Goal: Information Seeking & Learning: Learn about a topic

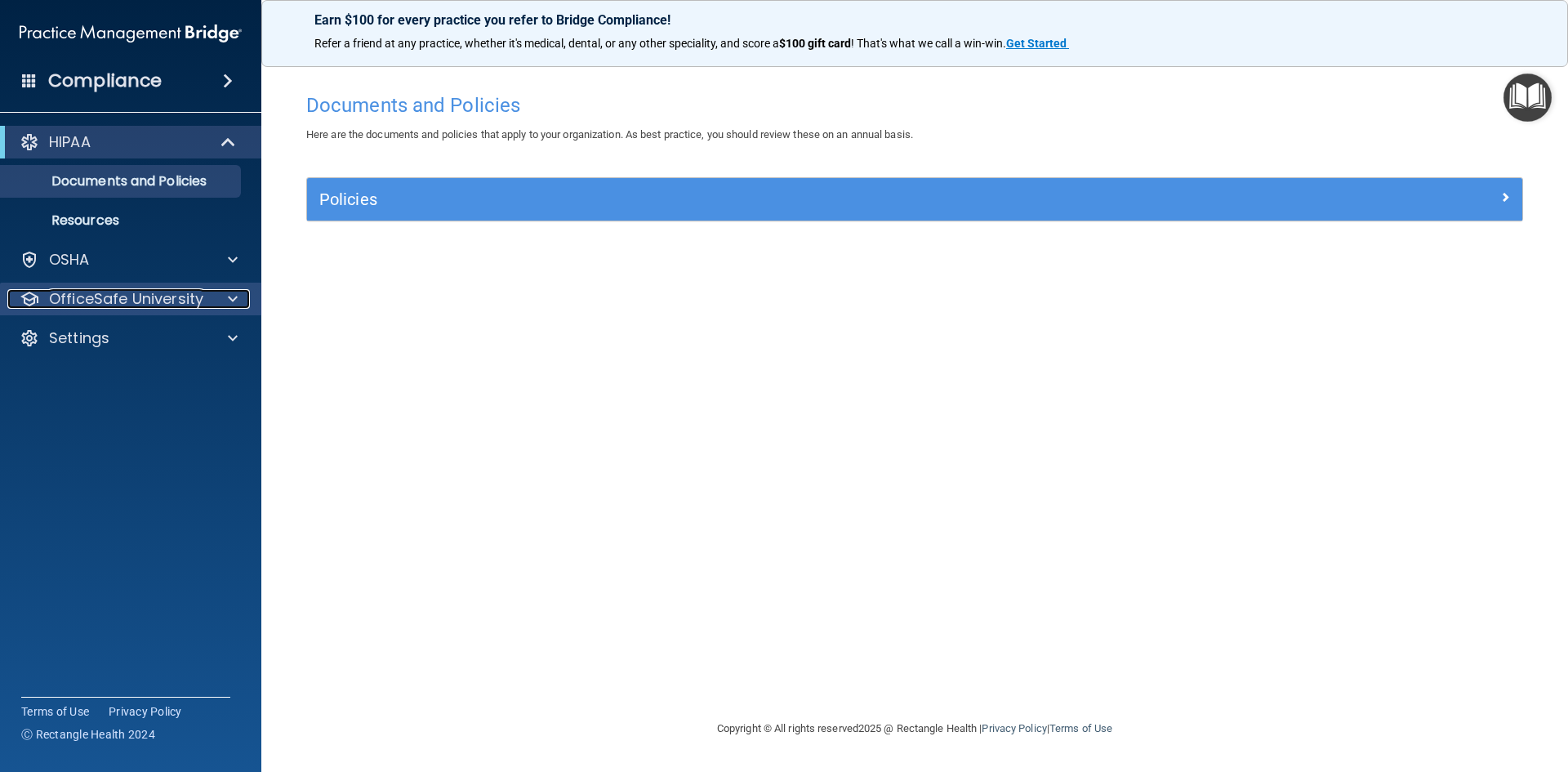
click at [130, 297] on p "OfficeSafe University" at bounding box center [126, 300] width 155 height 20
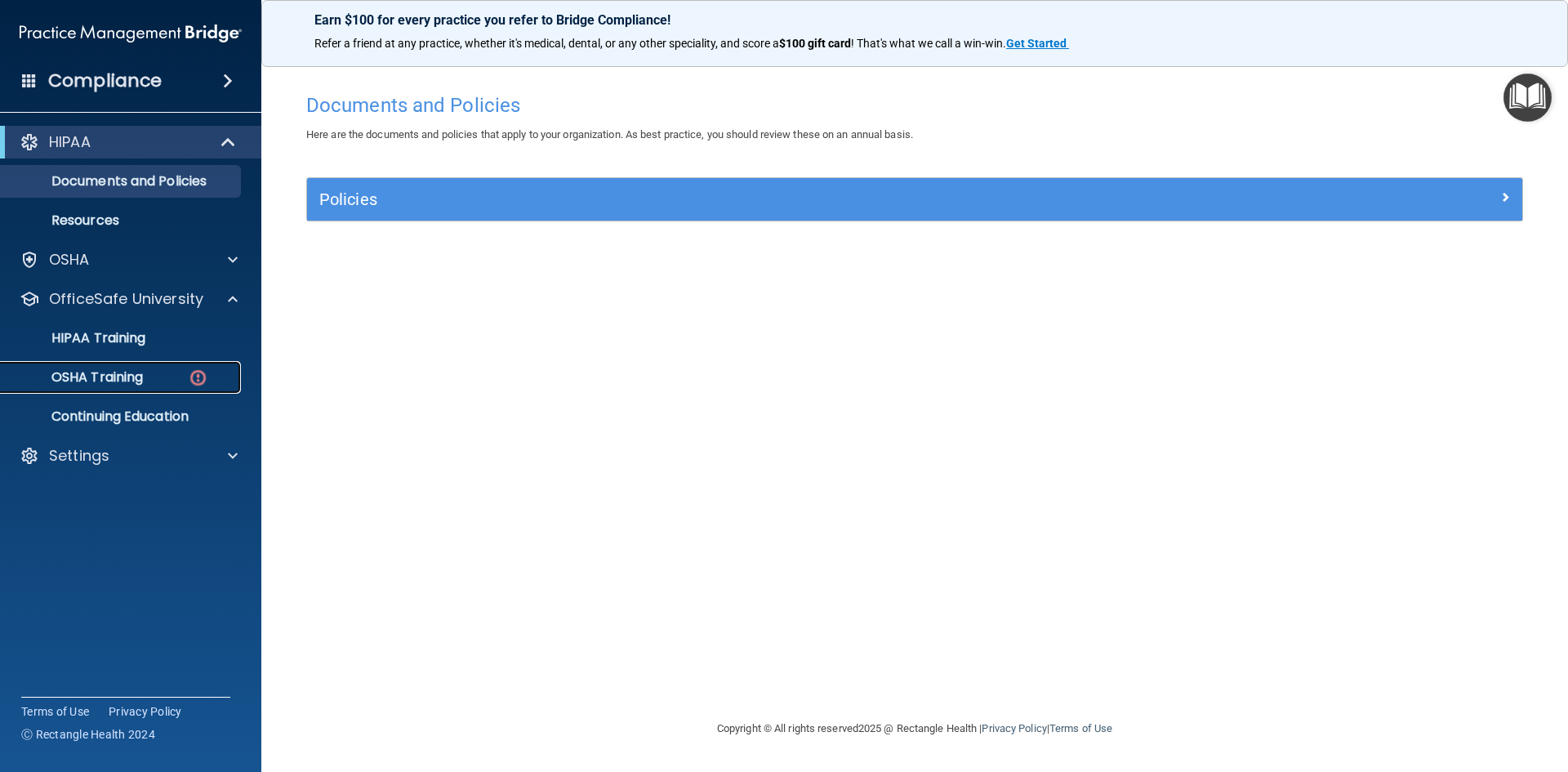
click at [165, 375] on div "OSHA Training" at bounding box center [122, 378] width 223 height 16
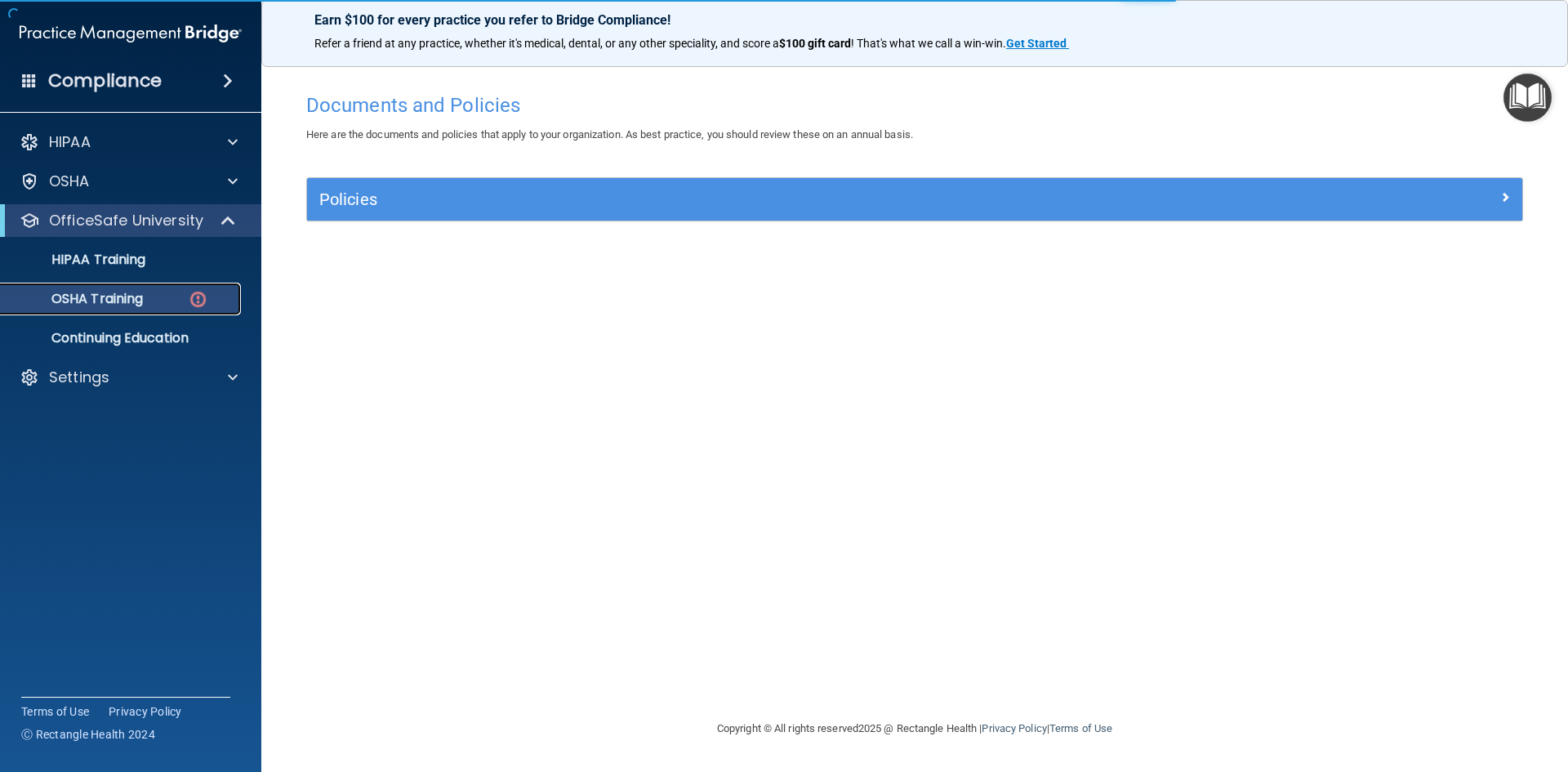
click at [197, 290] on img at bounding box center [197, 300] width 20 height 20
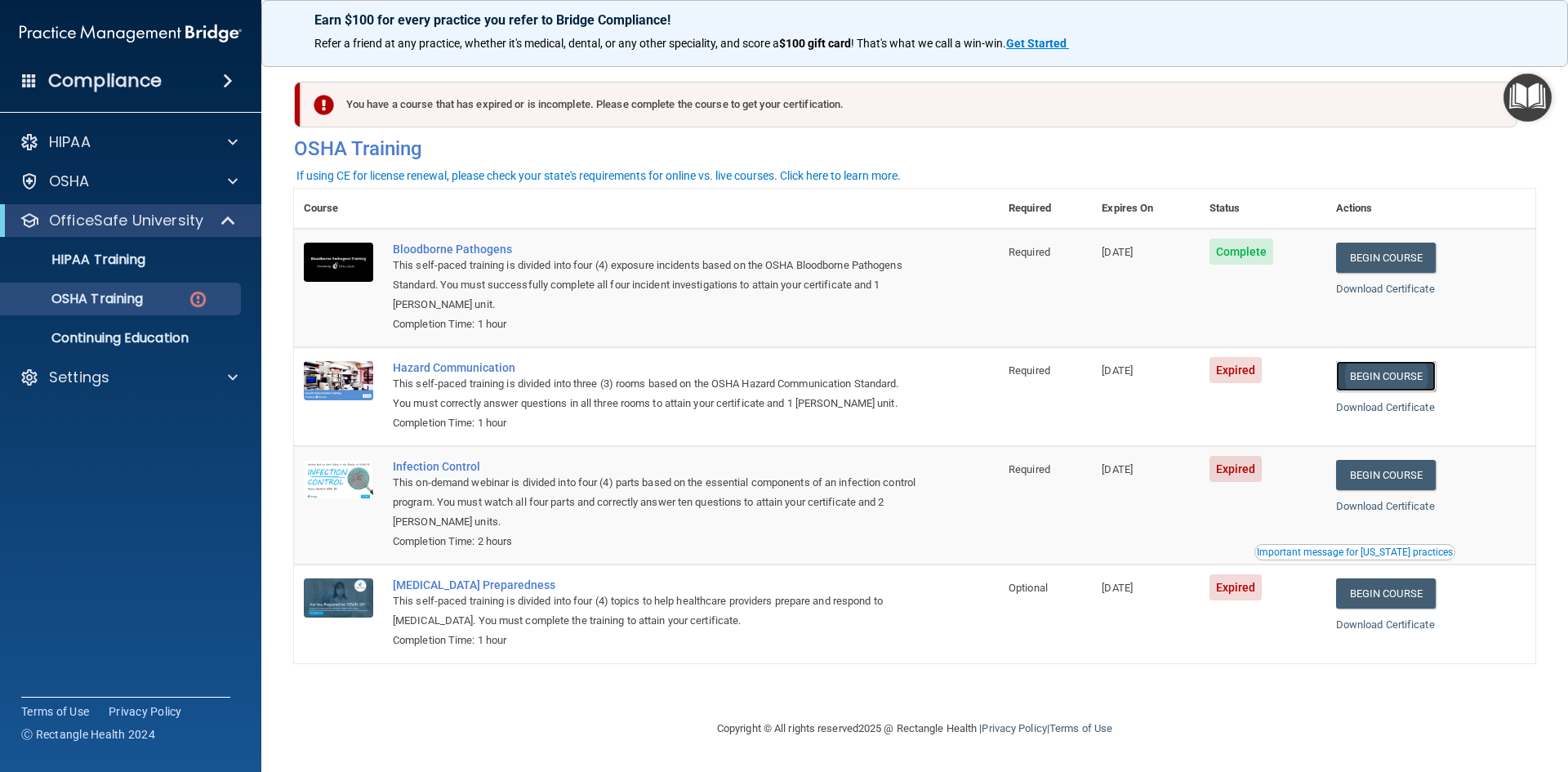
click at [1378, 376] on link "Begin Course" at bounding box center [1385, 376] width 99 height 30
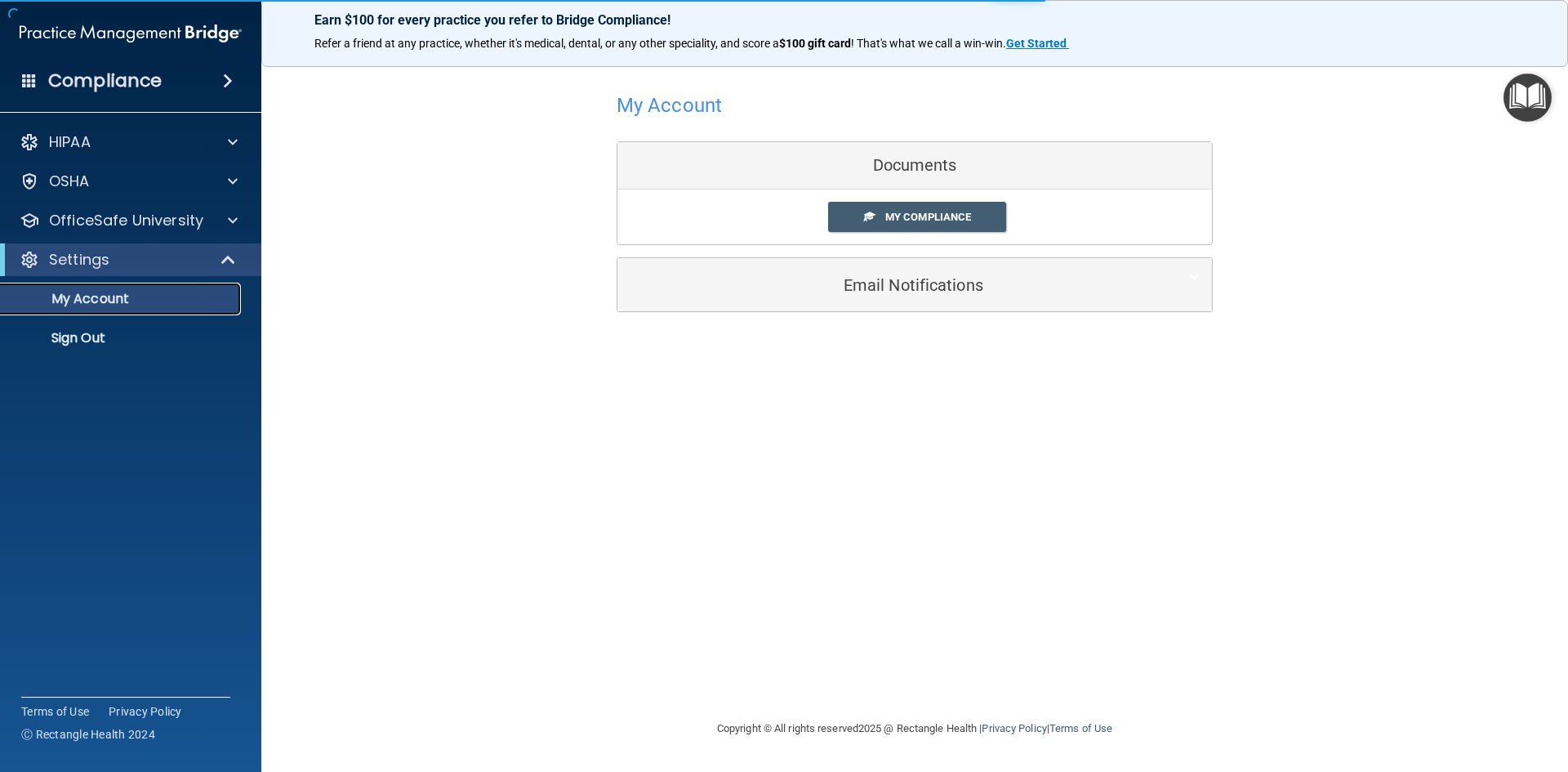
click at [159, 307] on link "My Account" at bounding box center [112, 299] width 258 height 33
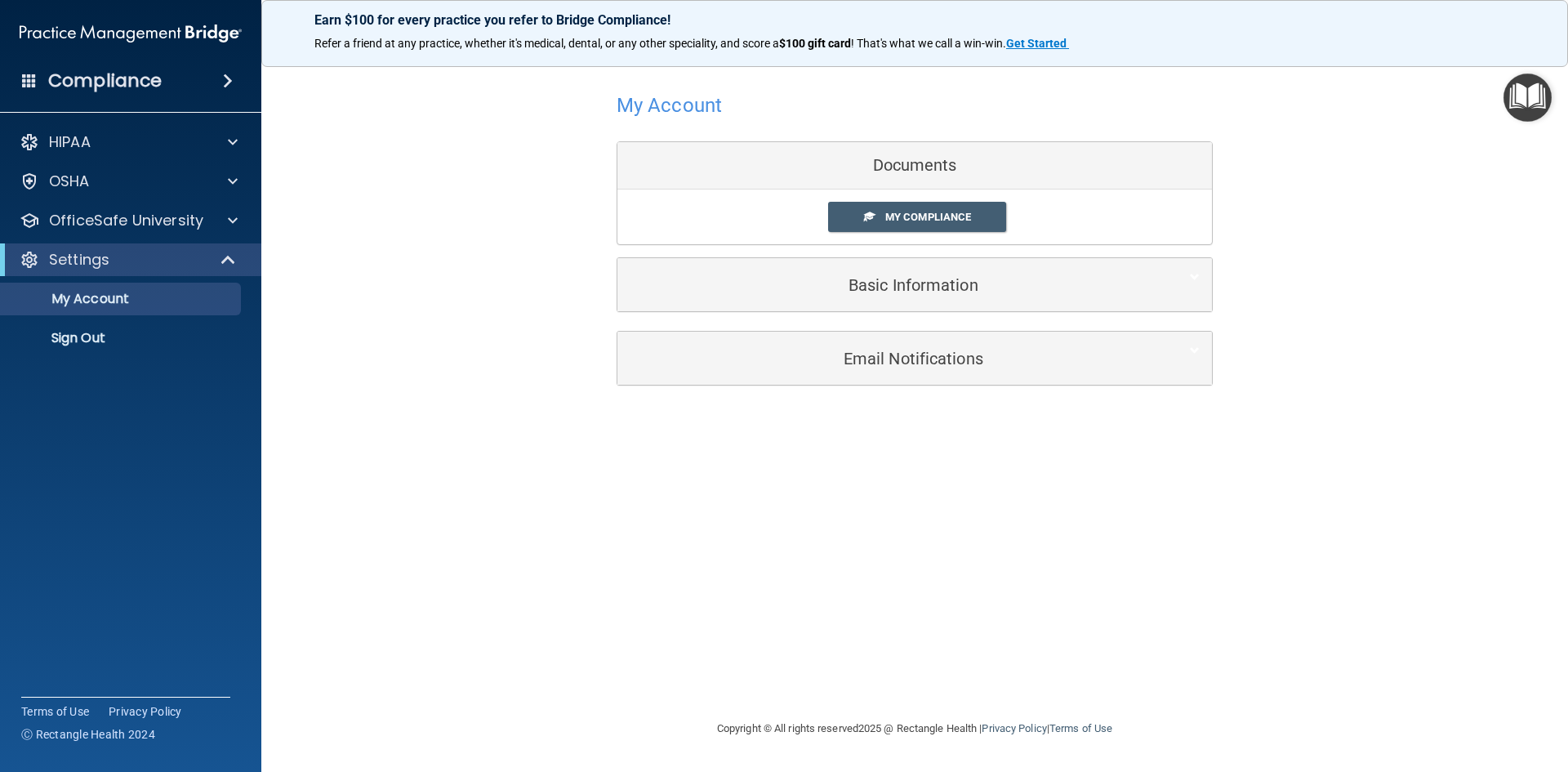
click at [930, 165] on div "Documents" at bounding box center [914, 166] width 594 height 47
click at [937, 208] on link "My Compliance" at bounding box center [917, 217] width 179 height 30
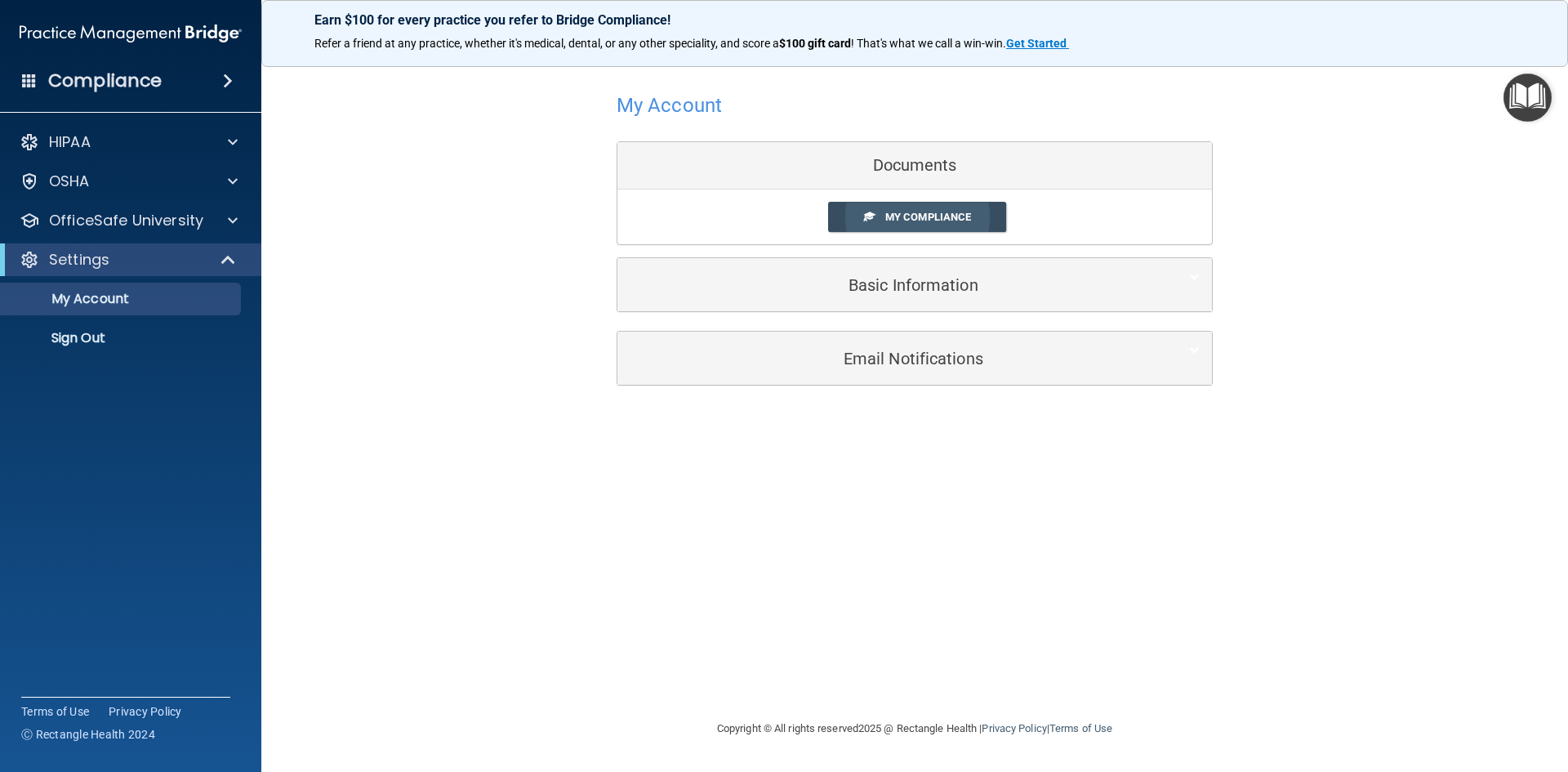
click at [937, 208] on link "My Compliance" at bounding box center [917, 217] width 179 height 30
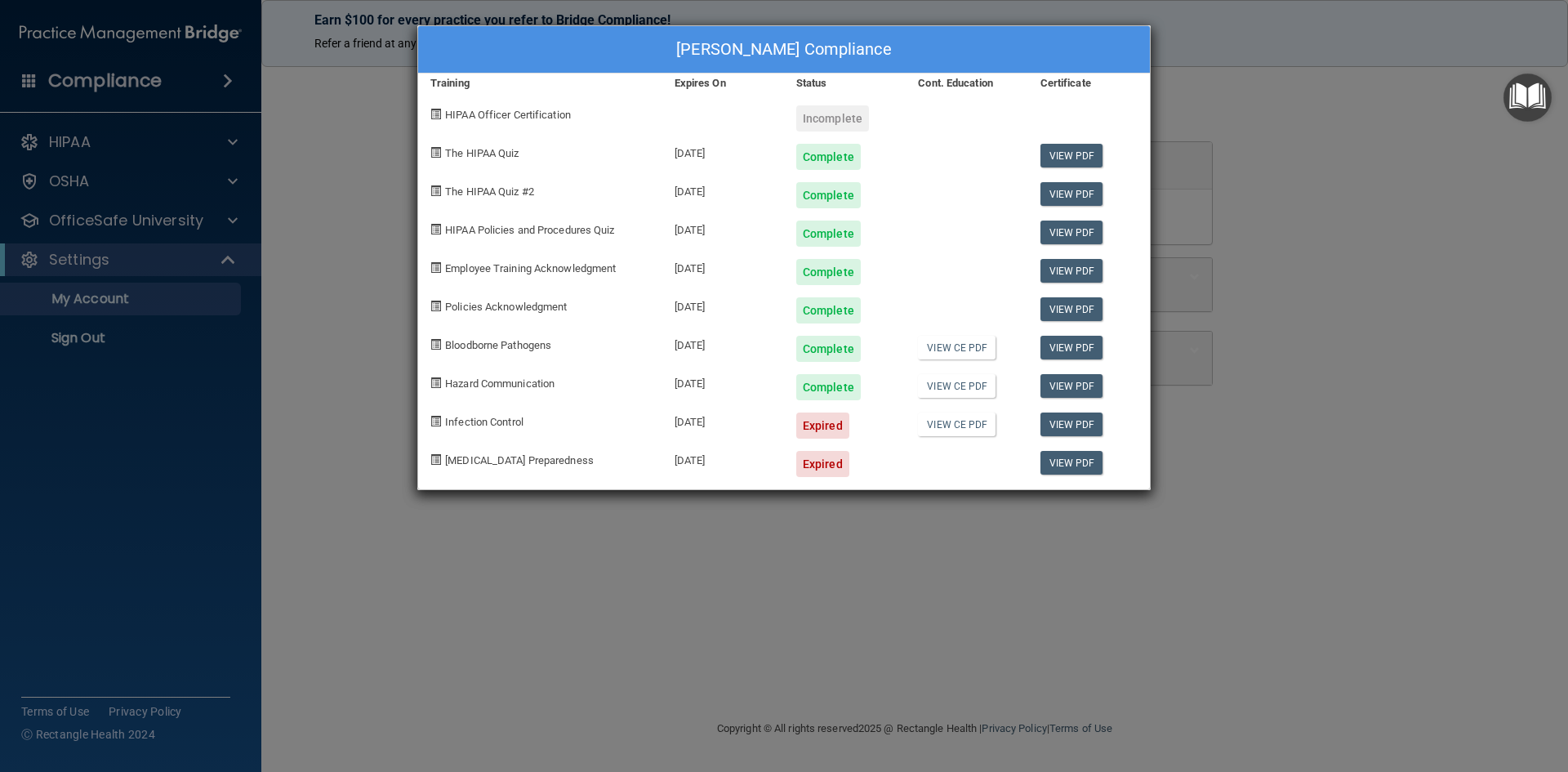
click at [224, 218] on div "Sreelakshmi Keesara's Compliance Training Expires On Status Cont. Education Cer…" at bounding box center [784, 386] width 1568 height 772
click at [112, 208] on div "Sreelakshmi Keesara's Compliance Training Expires On Status Cont. Education Cer…" at bounding box center [784, 386] width 1568 height 772
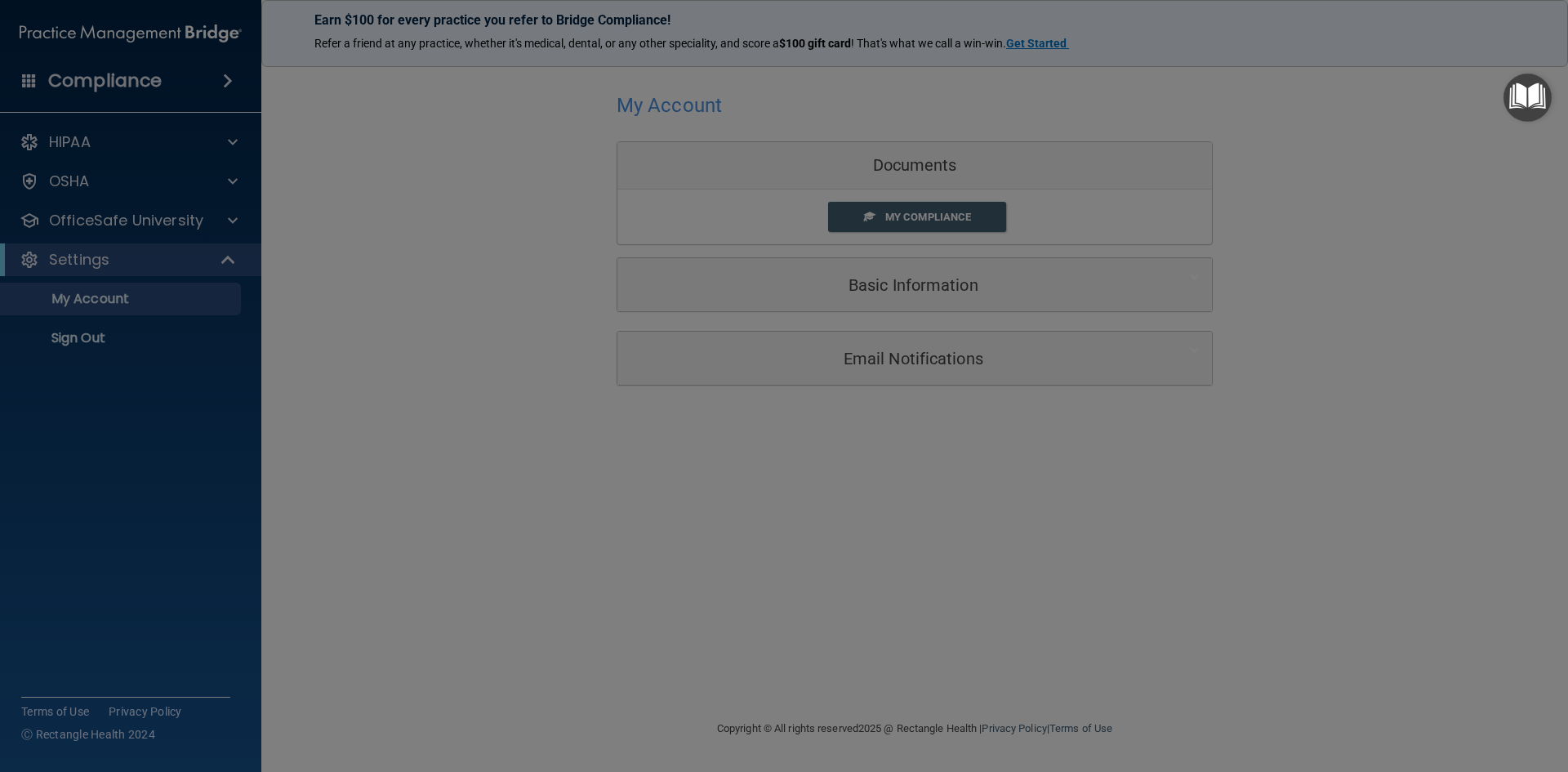
click at [112, 208] on div "Sreelakshmi Keesara's Compliance Training Expires On Status Cont. Education Cer…" at bounding box center [784, 386] width 1568 height 772
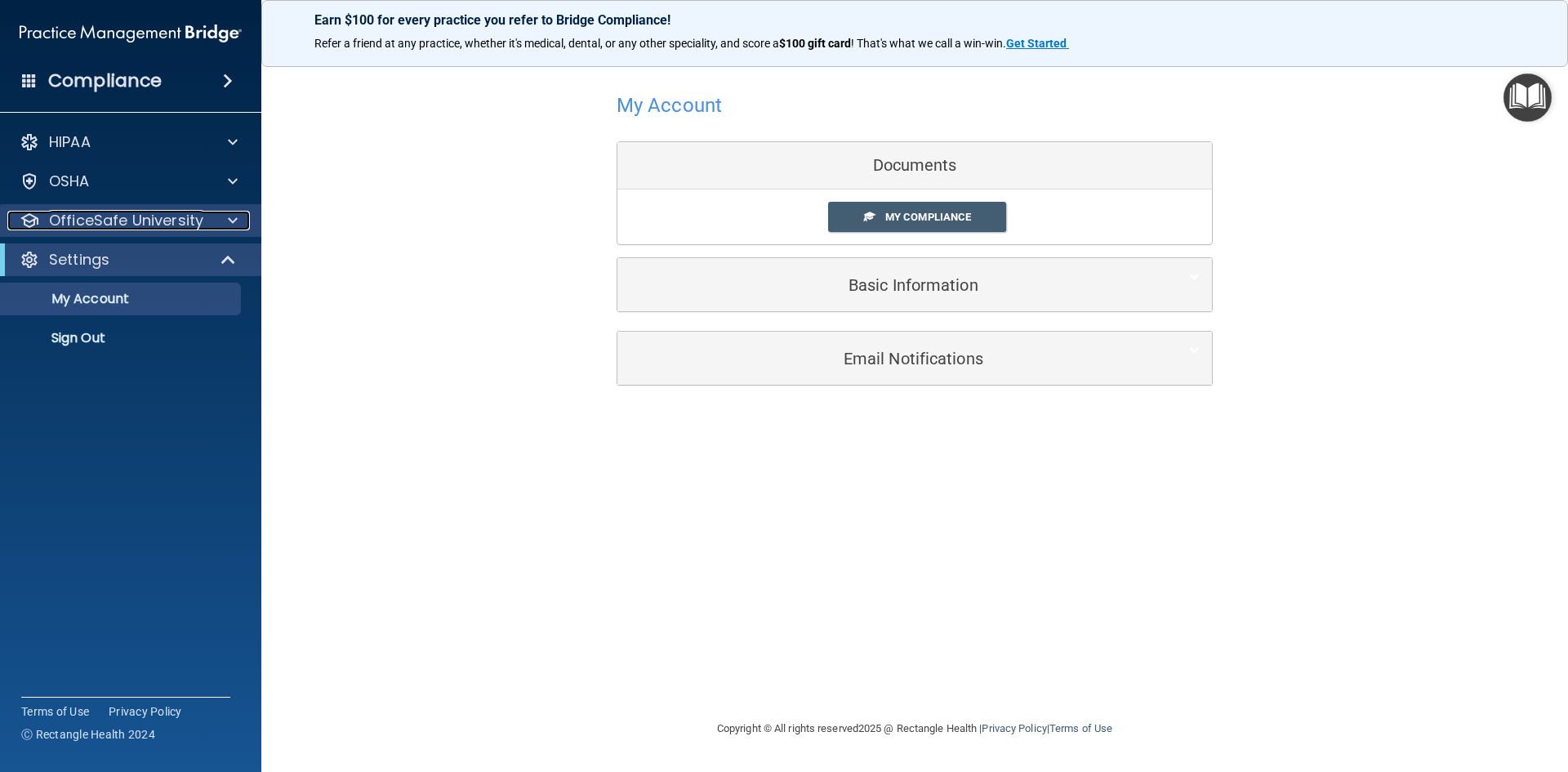
click at [161, 215] on p "OfficeSafe University" at bounding box center [126, 221] width 155 height 20
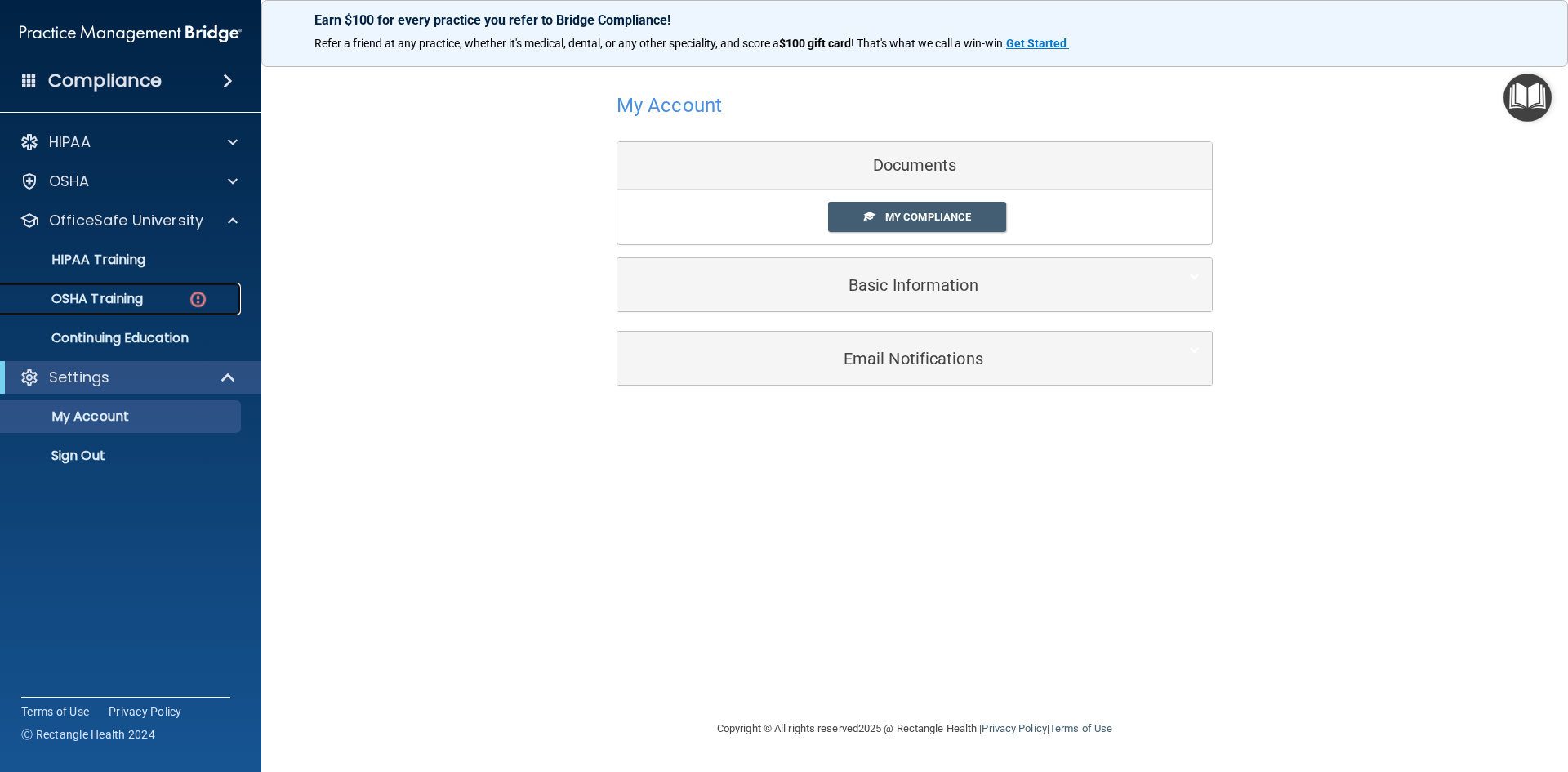
click at [205, 299] on img at bounding box center [197, 300] width 20 height 20
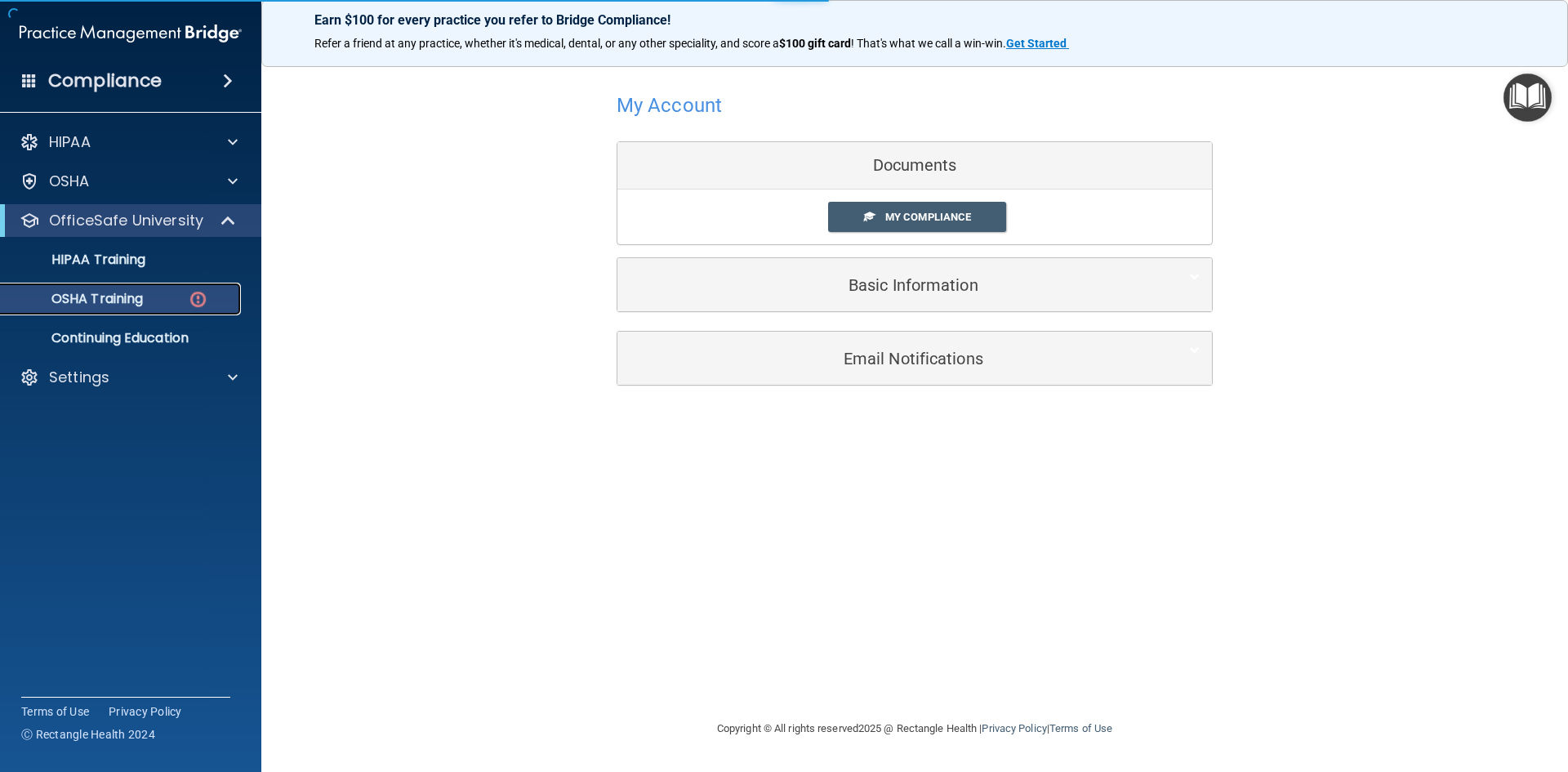
click at [209, 296] on div "OSHA Training" at bounding box center [122, 299] width 223 height 16
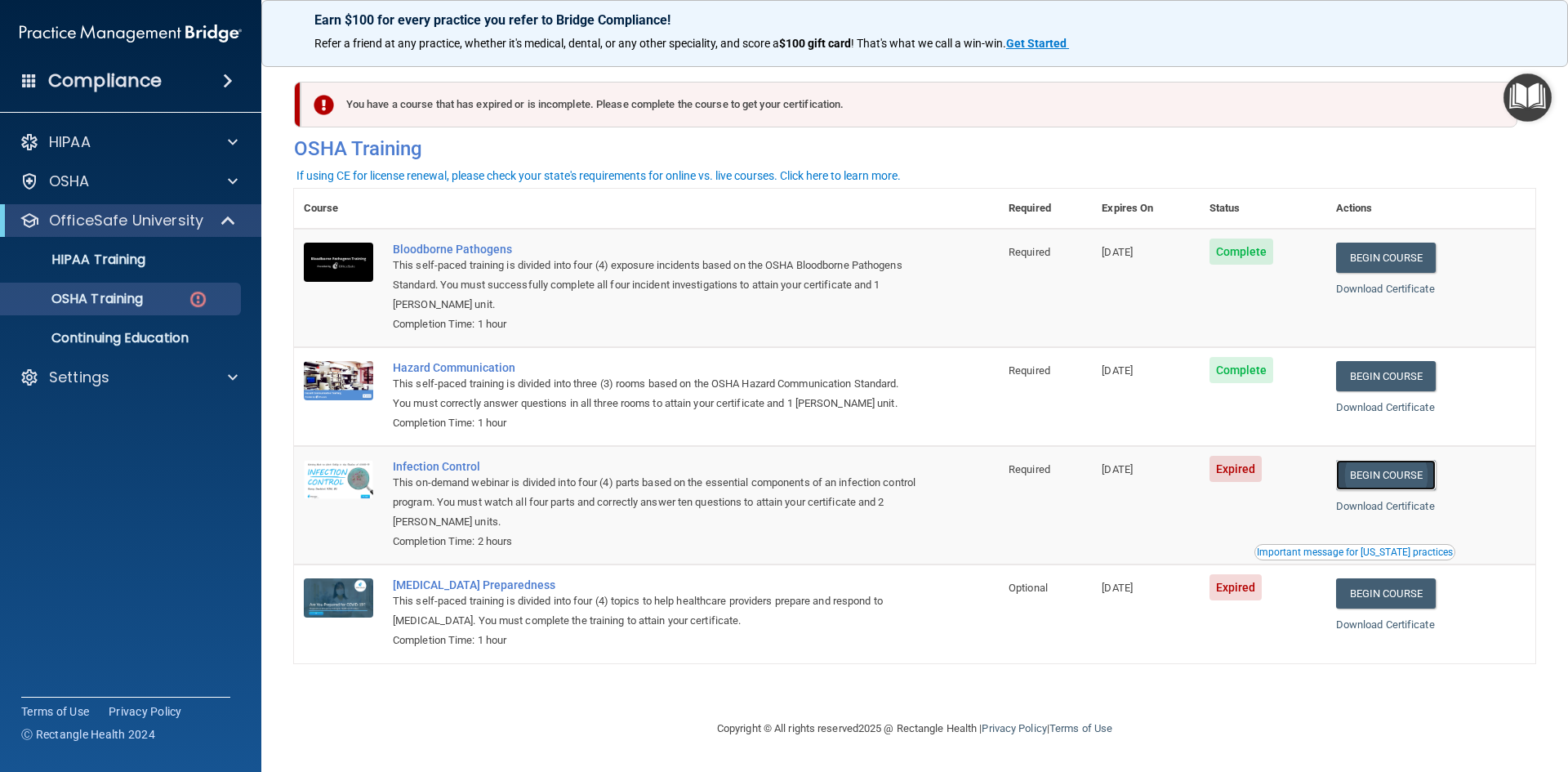
click at [1427, 471] on link "Begin Course" at bounding box center [1385, 474] width 99 height 30
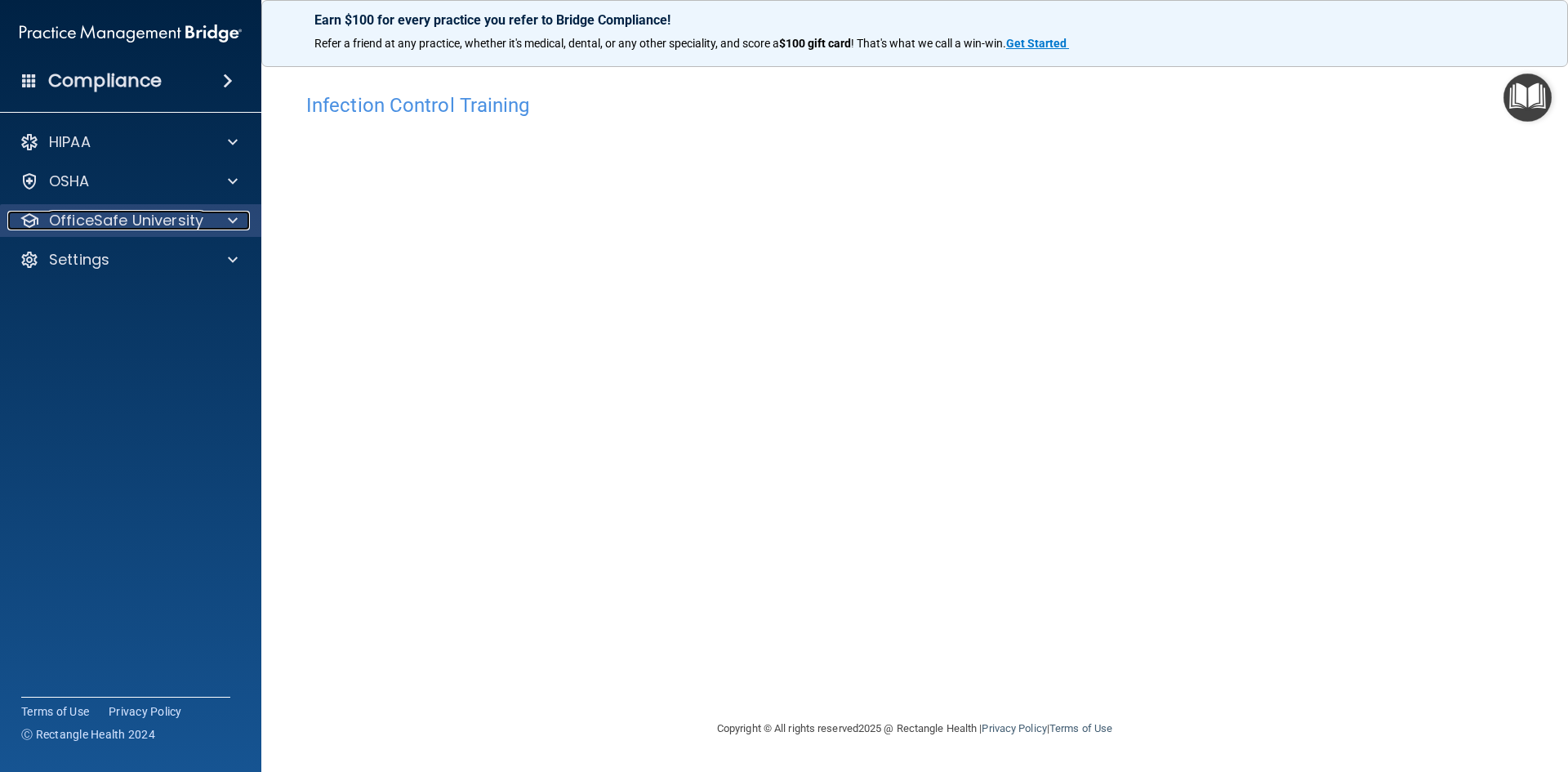
click at [228, 218] on span at bounding box center [232, 221] width 10 height 20
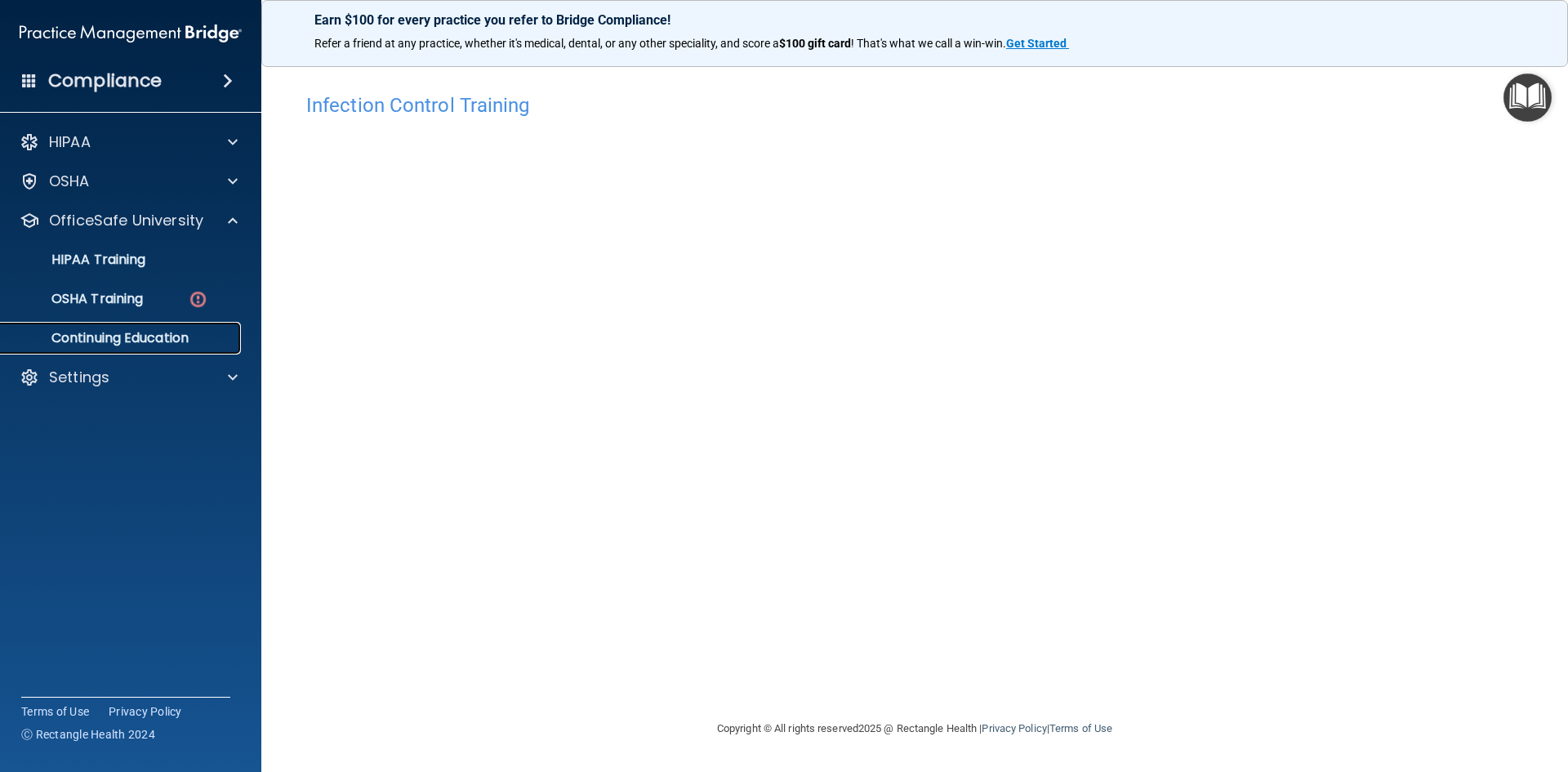
click at [201, 322] on link "Continuing Education" at bounding box center [112, 339] width 258 height 33
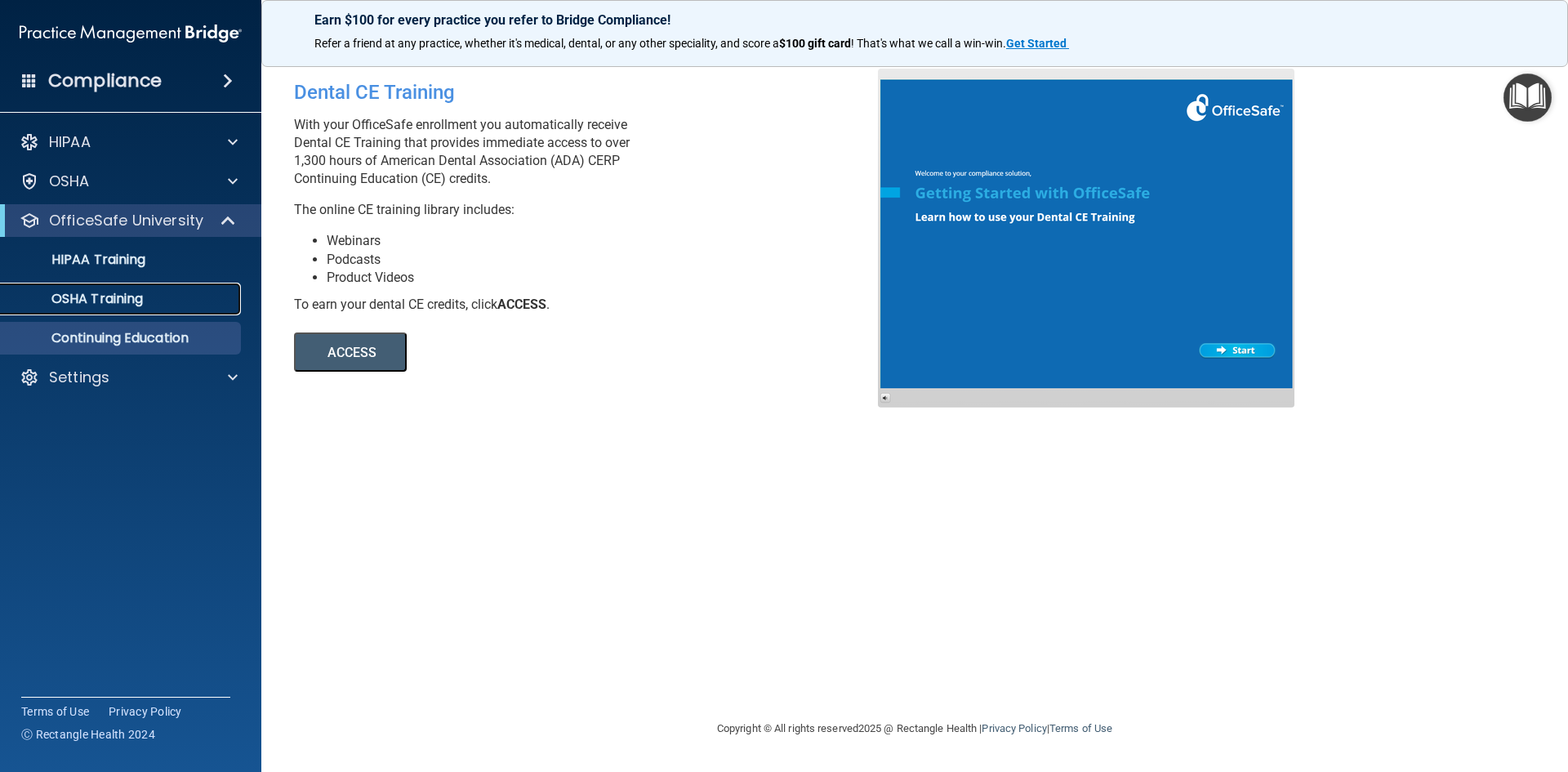
click at [210, 297] on div "OSHA Training" at bounding box center [122, 299] width 223 height 16
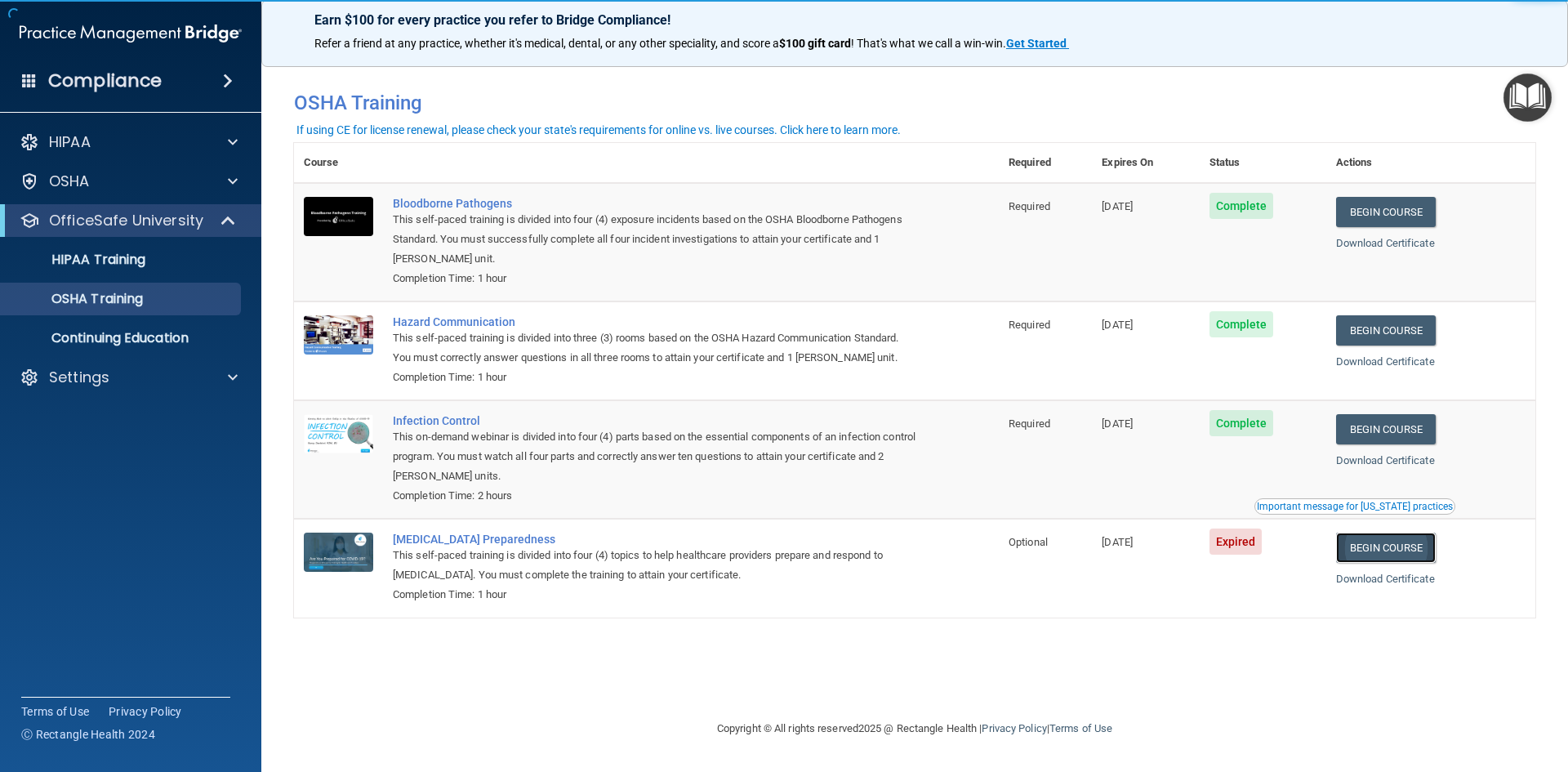
click at [1392, 554] on link "Begin Course" at bounding box center [1385, 547] width 99 height 30
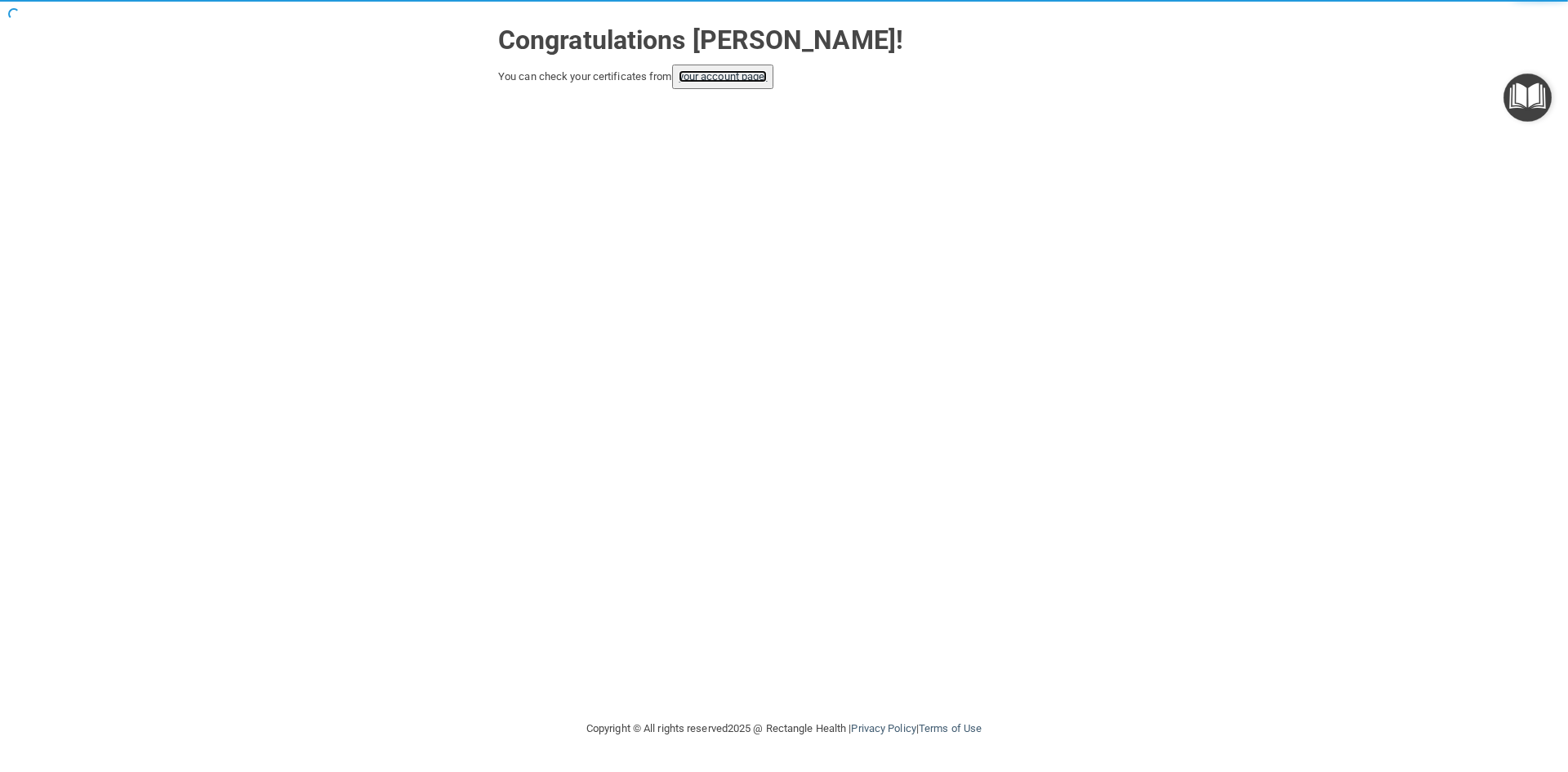
click at [700, 82] on link "your account page!" at bounding box center [723, 76] width 89 height 12
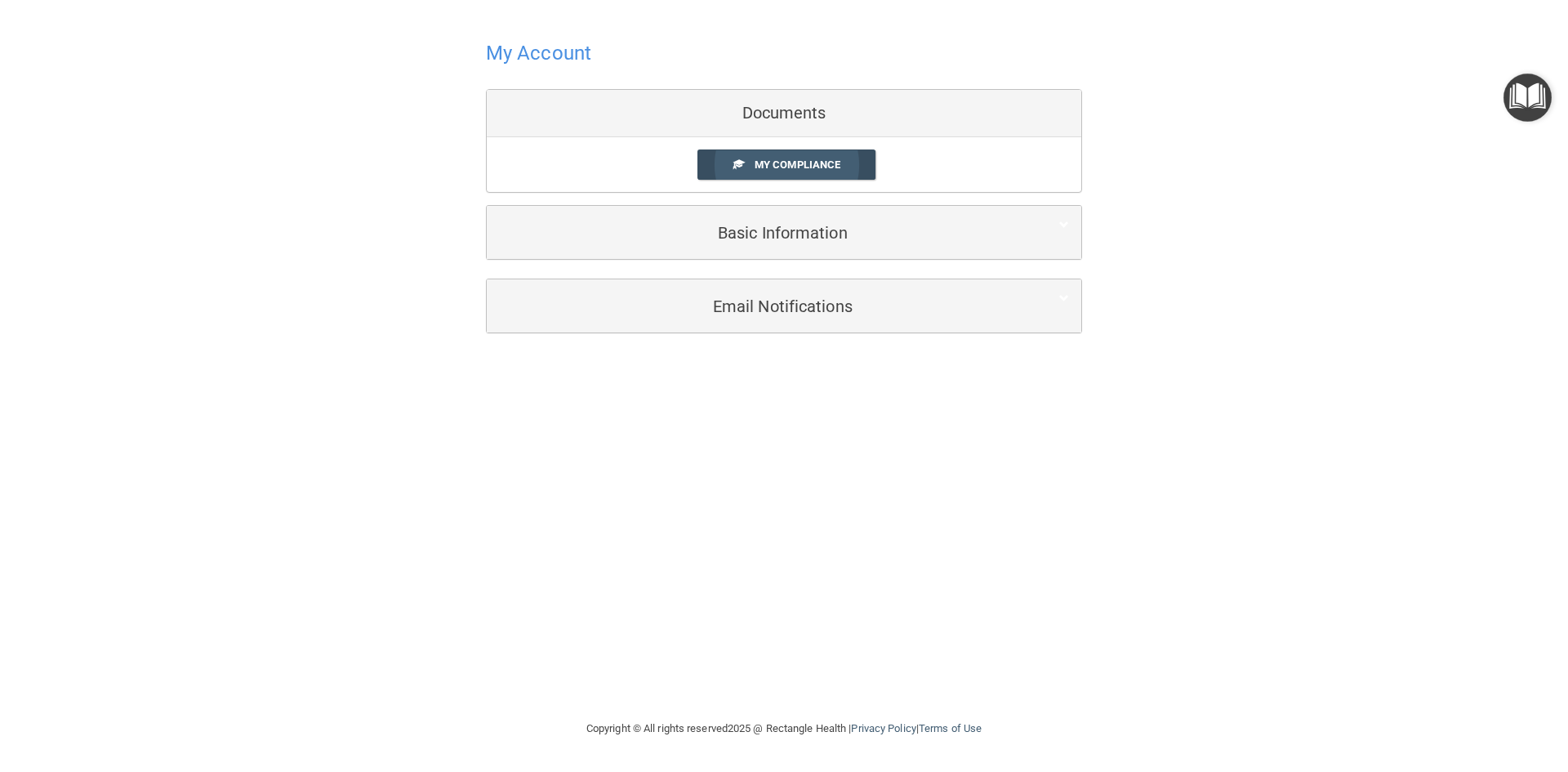
click at [770, 166] on span "My Compliance" at bounding box center [797, 164] width 86 height 12
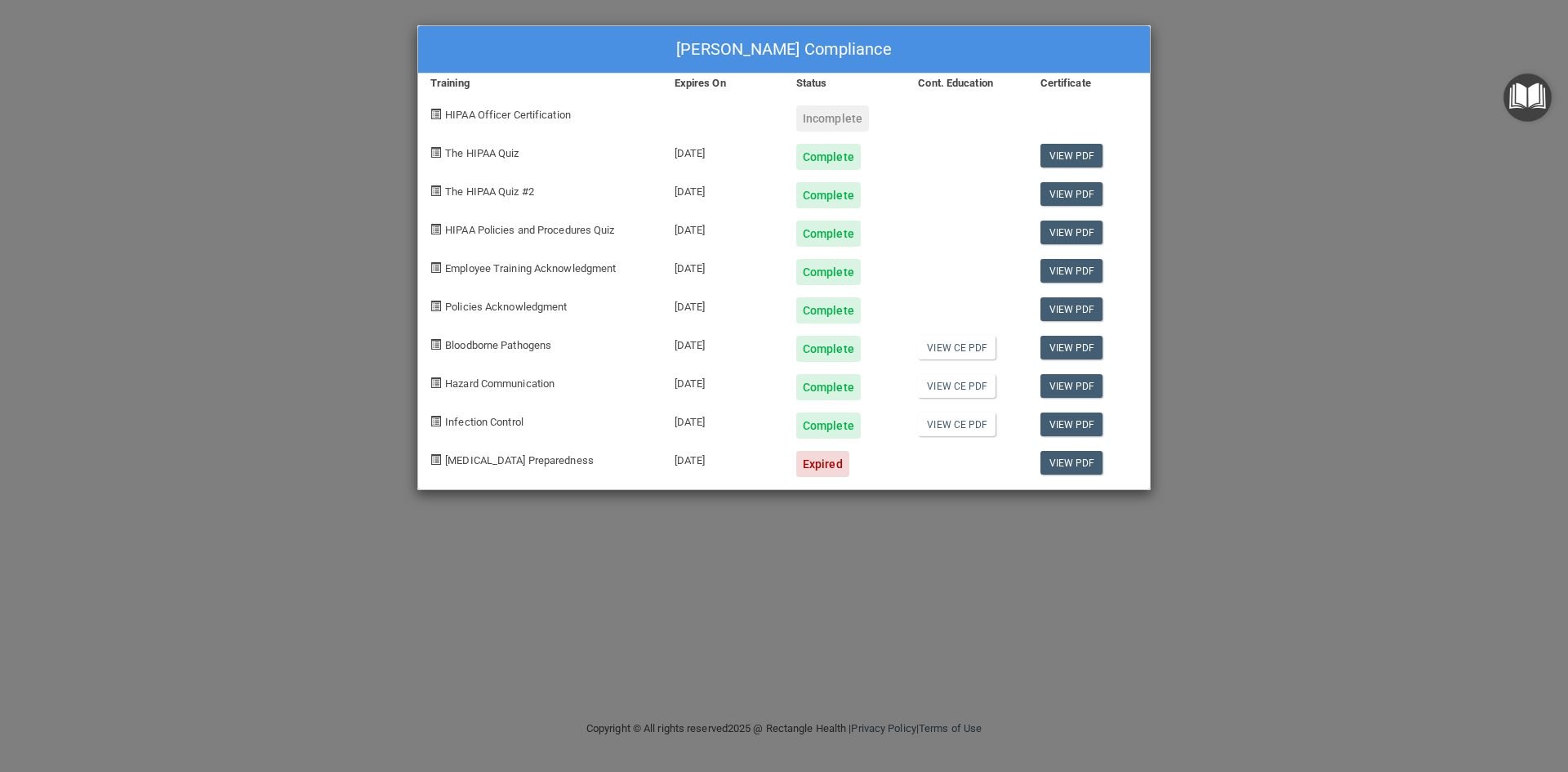
click at [836, 472] on div "Expired" at bounding box center [823, 463] width 53 height 26
click at [1049, 465] on link "View PDF" at bounding box center [1071, 462] width 63 height 24
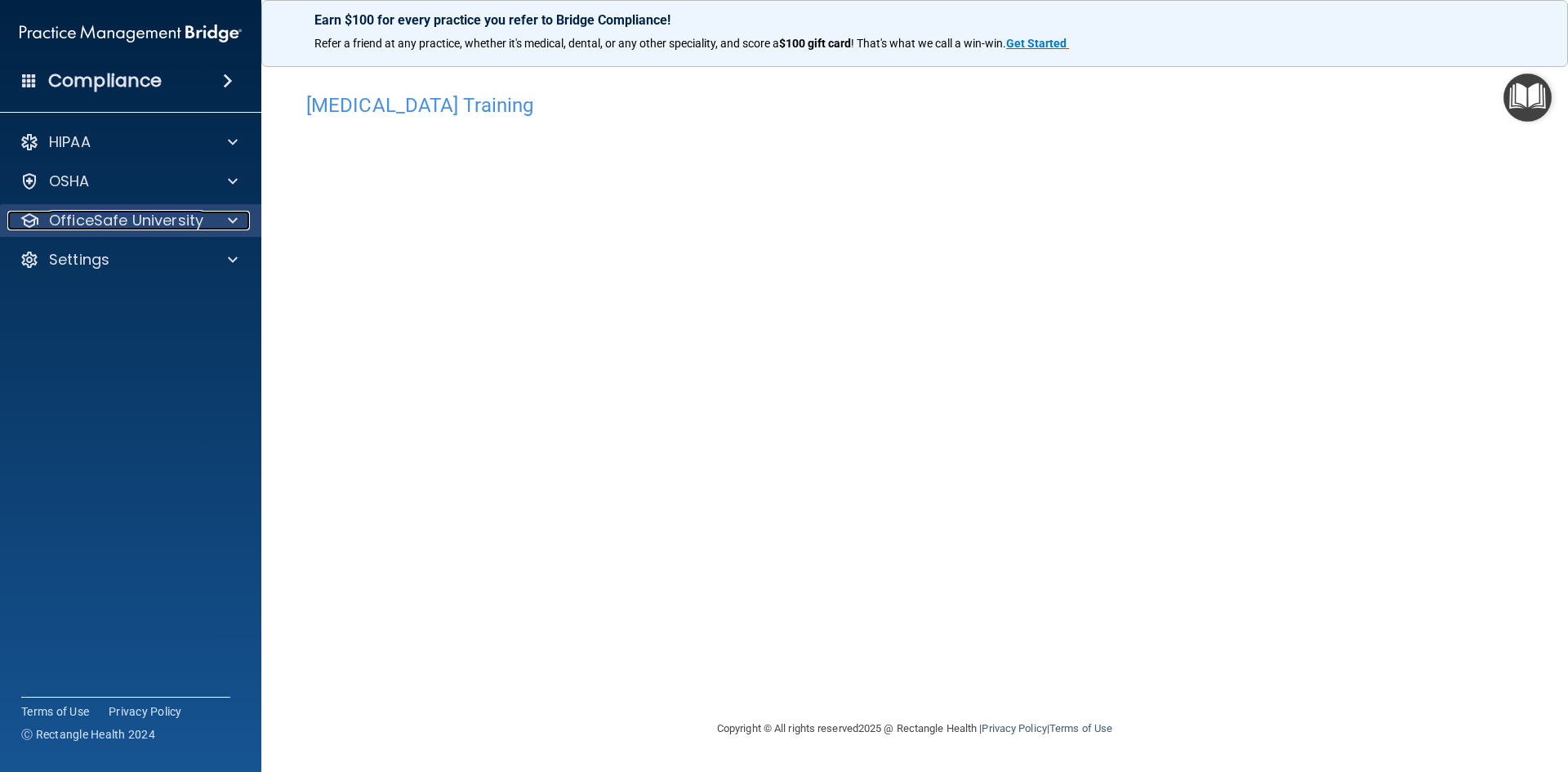
click at [232, 217] on span at bounding box center [232, 221] width 10 height 20
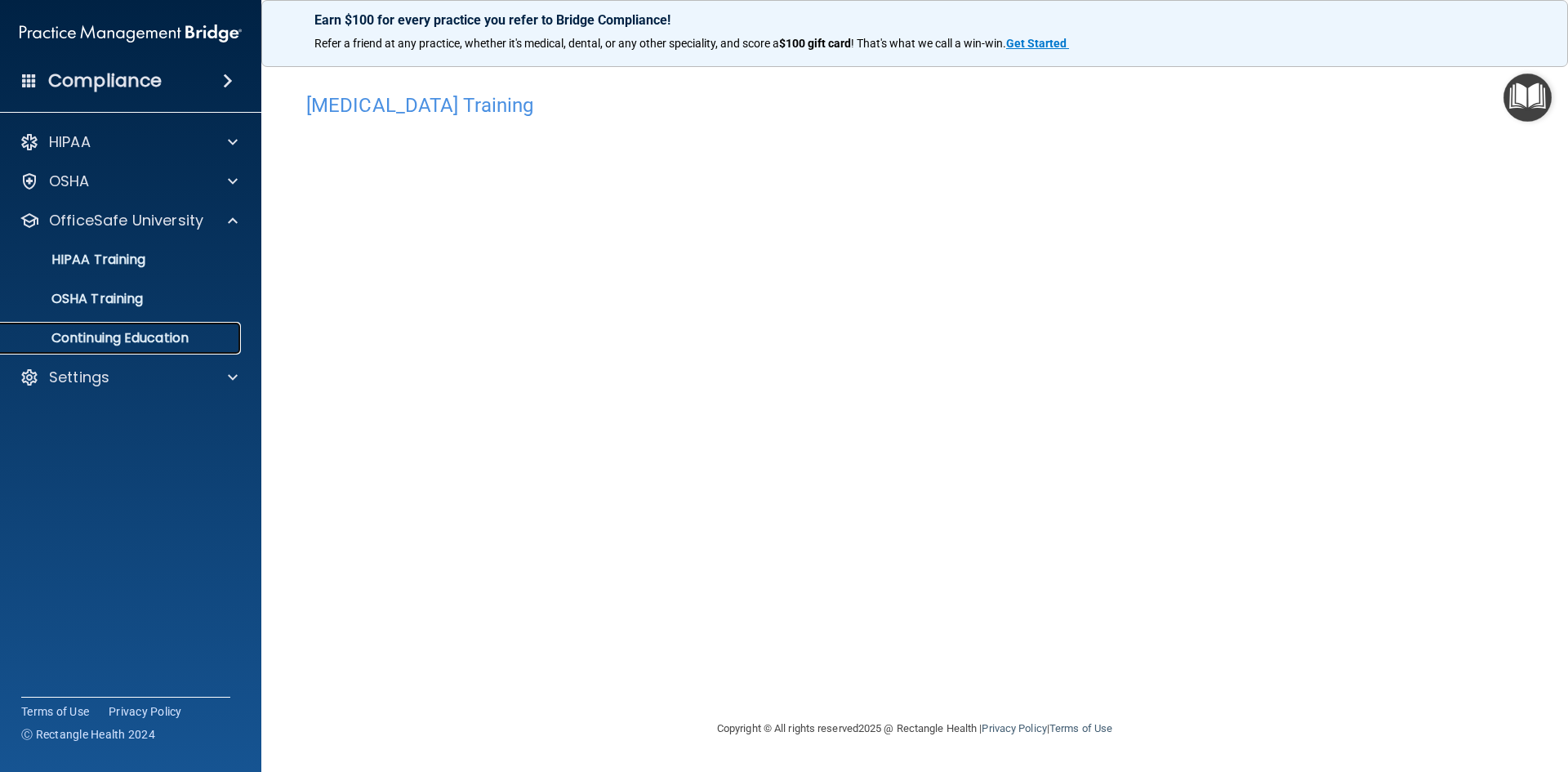
click at [226, 330] on link "Continuing Education" at bounding box center [112, 339] width 258 height 33
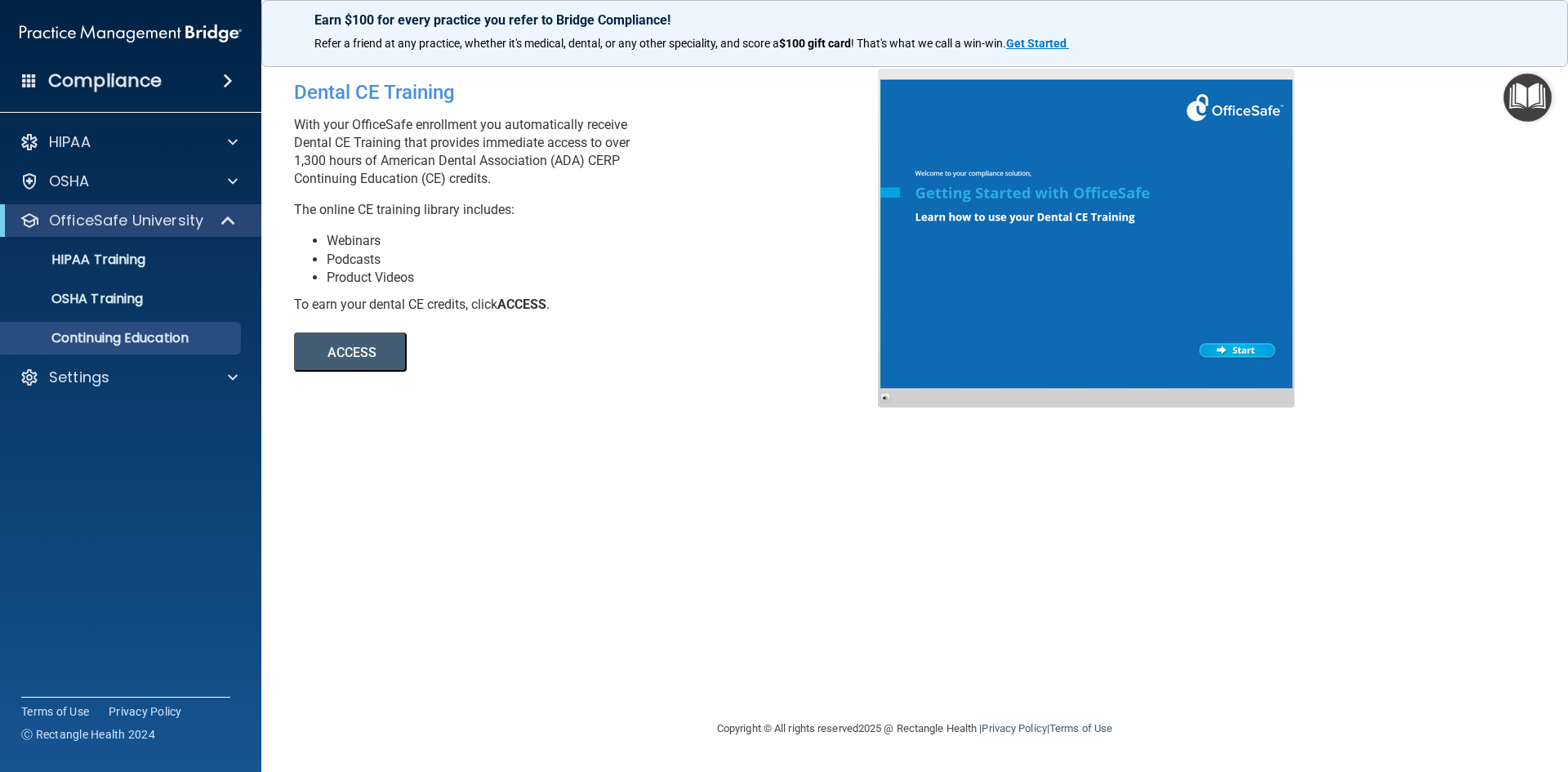
click at [199, 315] on ul "HIPAA Training OSHA Training Continuing Education" at bounding box center [131, 295] width 296 height 117
click at [190, 289] on link "OSHA Training" at bounding box center [112, 299] width 258 height 33
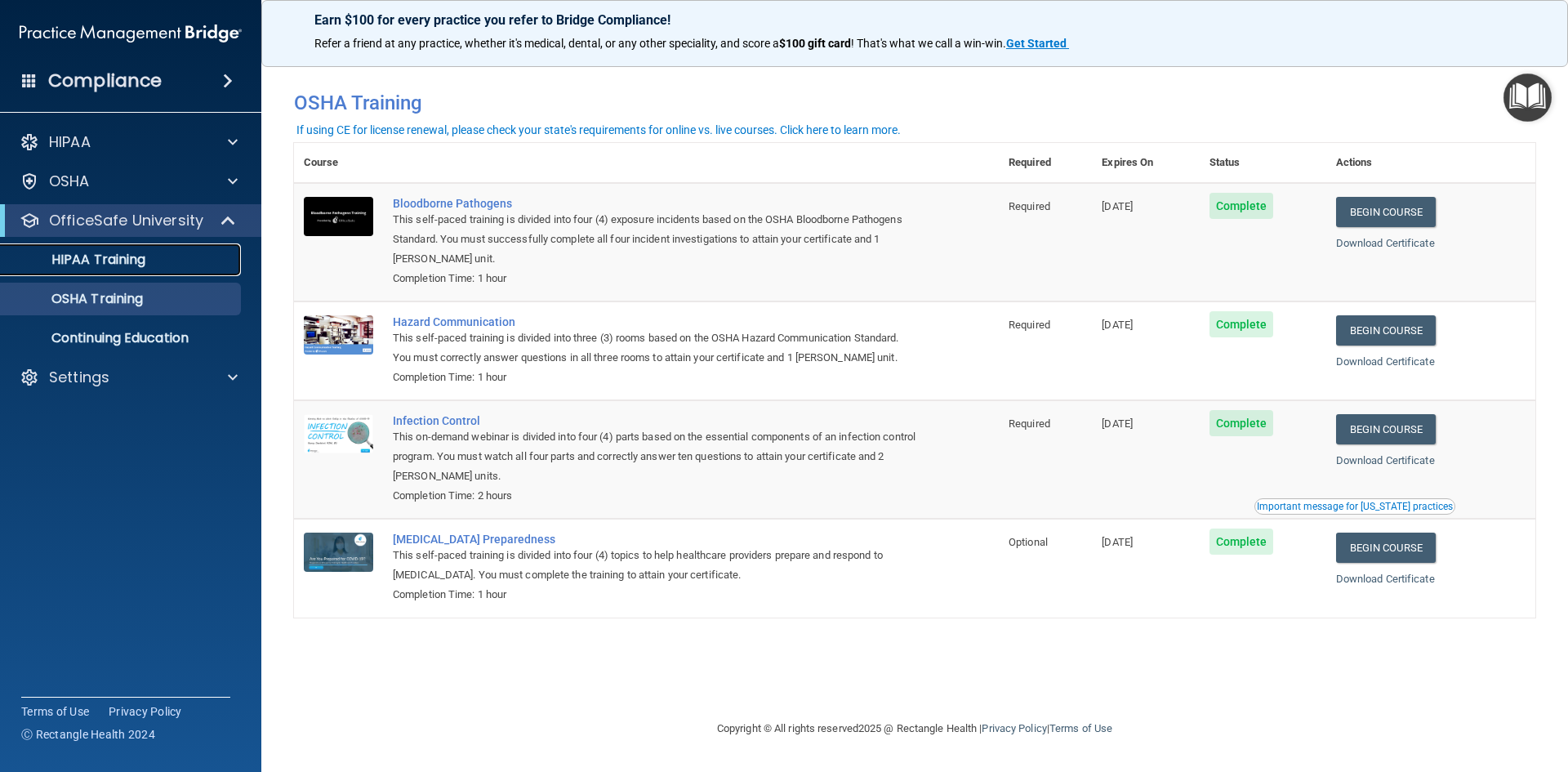
click at [144, 267] on p "HIPAA Training" at bounding box center [78, 259] width 135 height 16
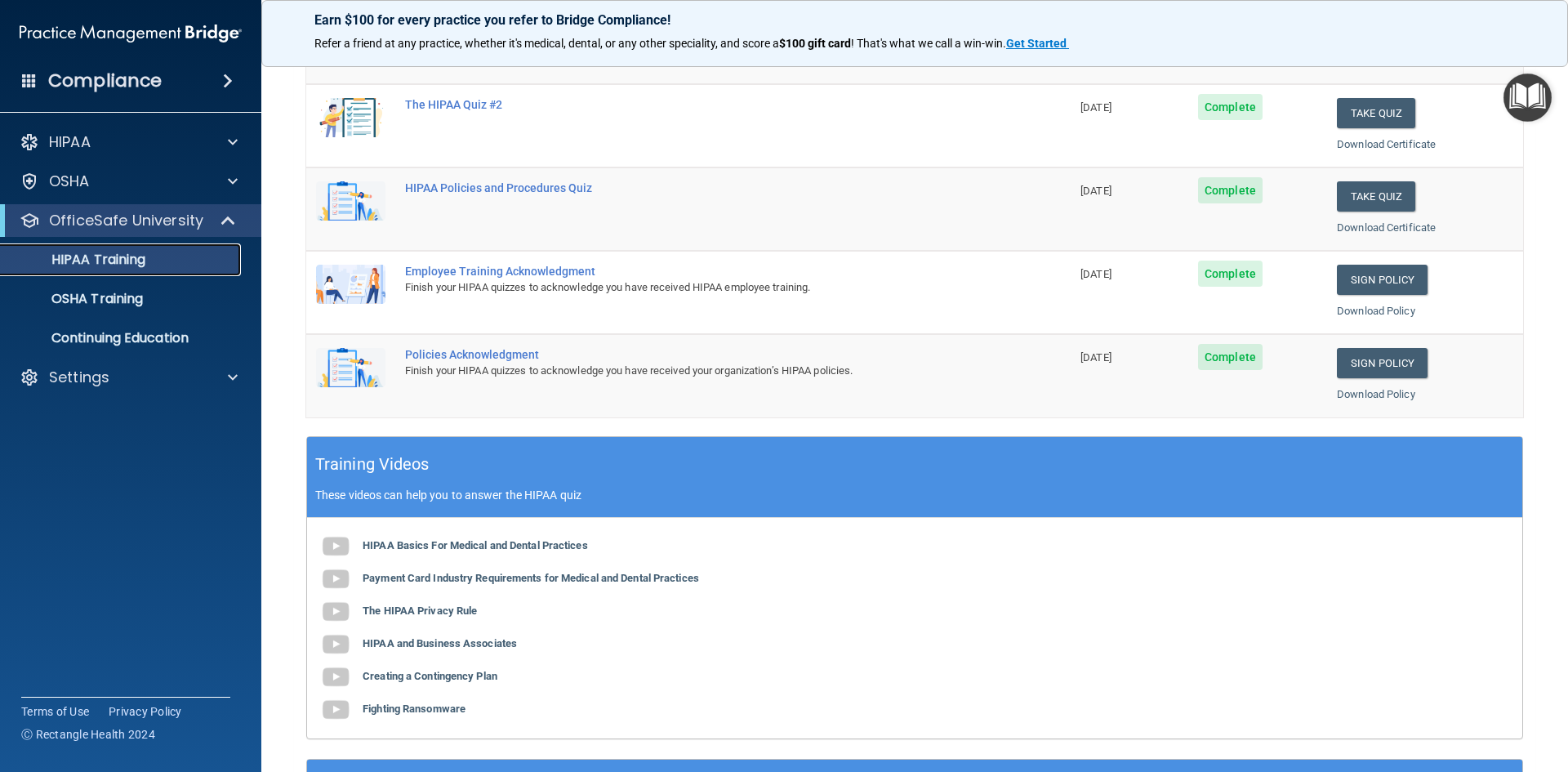
scroll to position [213, 0]
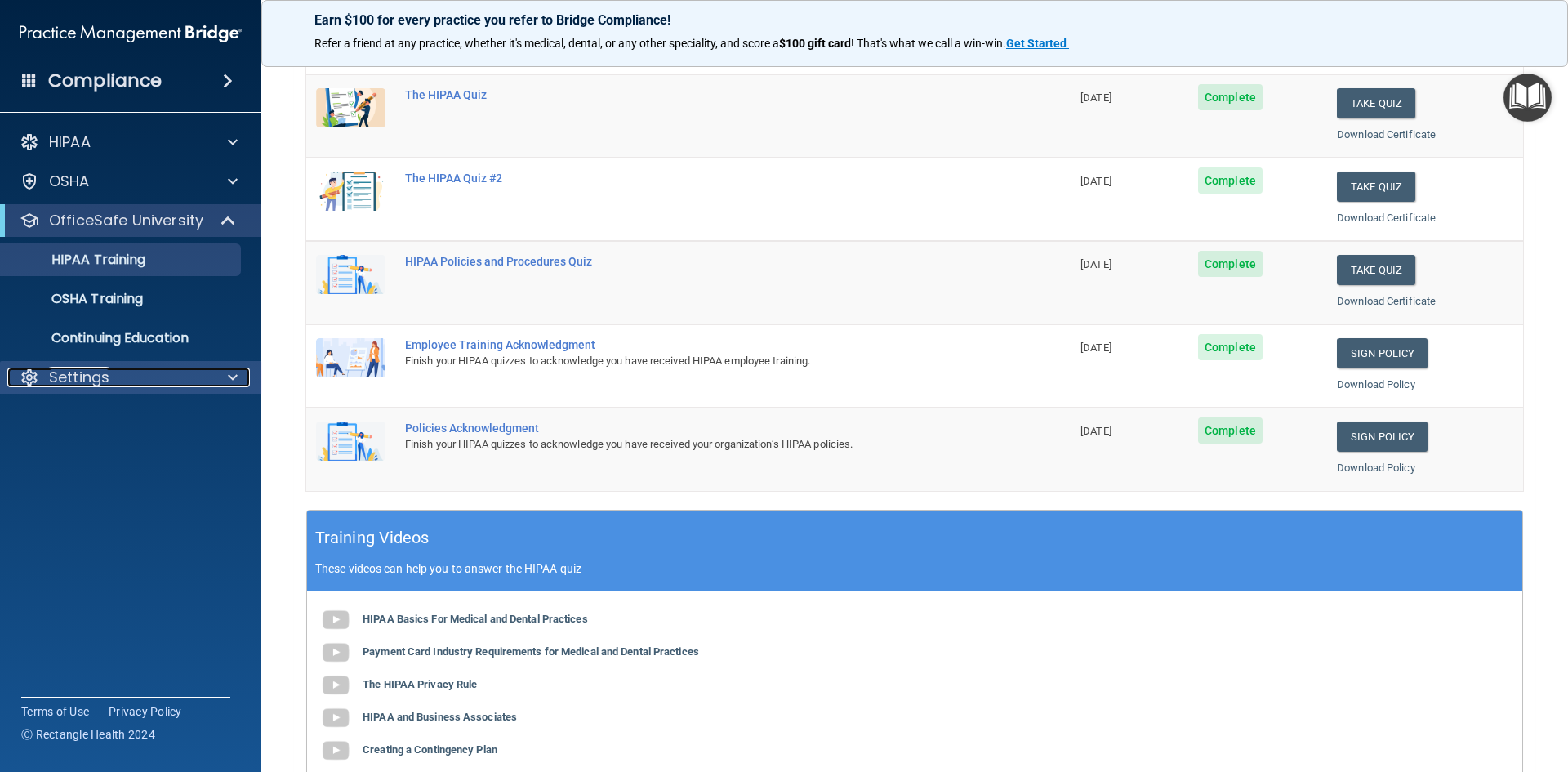
click at [136, 373] on div "Settings" at bounding box center [108, 378] width 203 height 20
click at [130, 417] on p "My Account" at bounding box center [122, 417] width 223 height 16
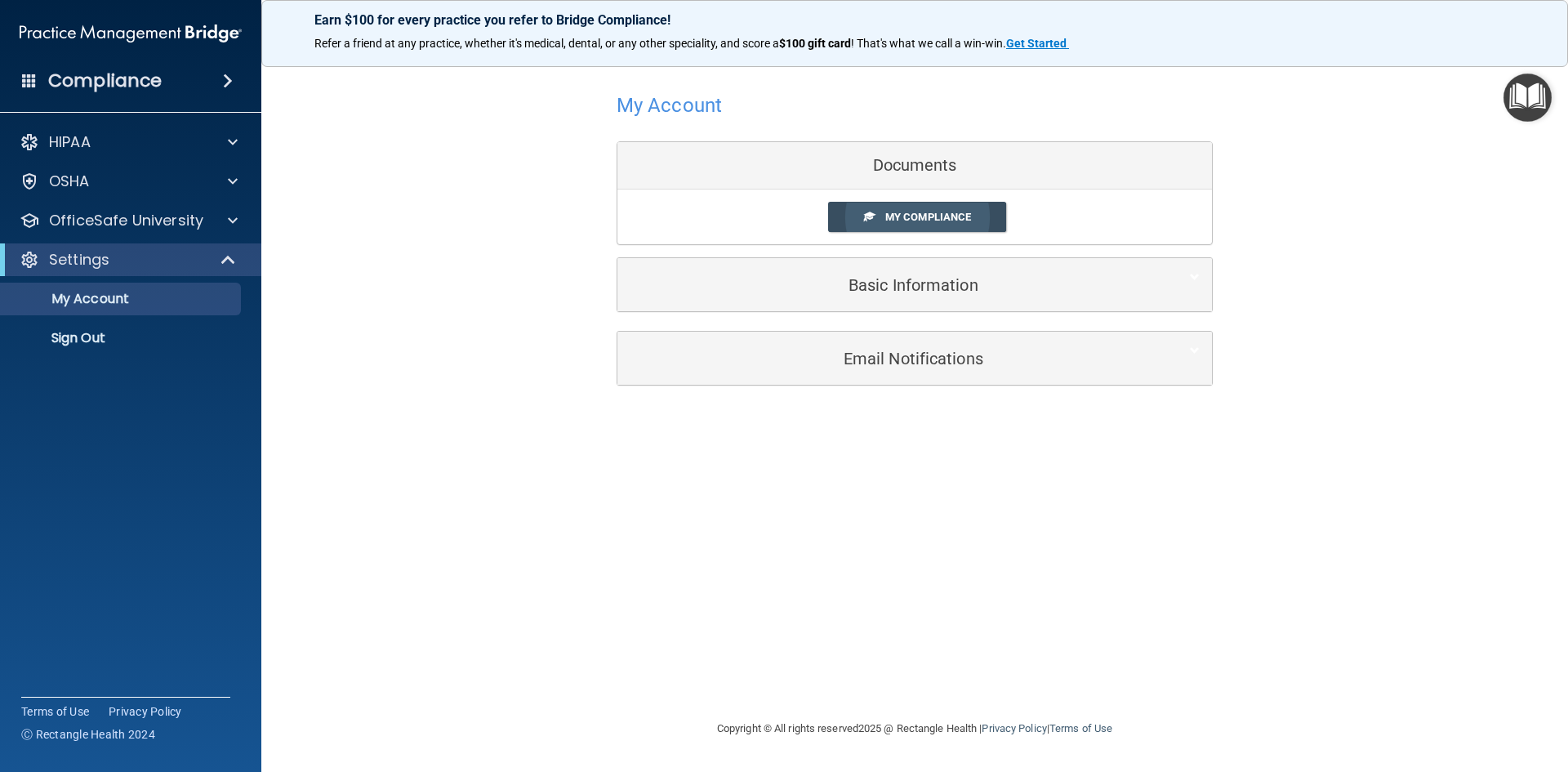
click at [947, 227] on link "My Compliance" at bounding box center [917, 217] width 179 height 30
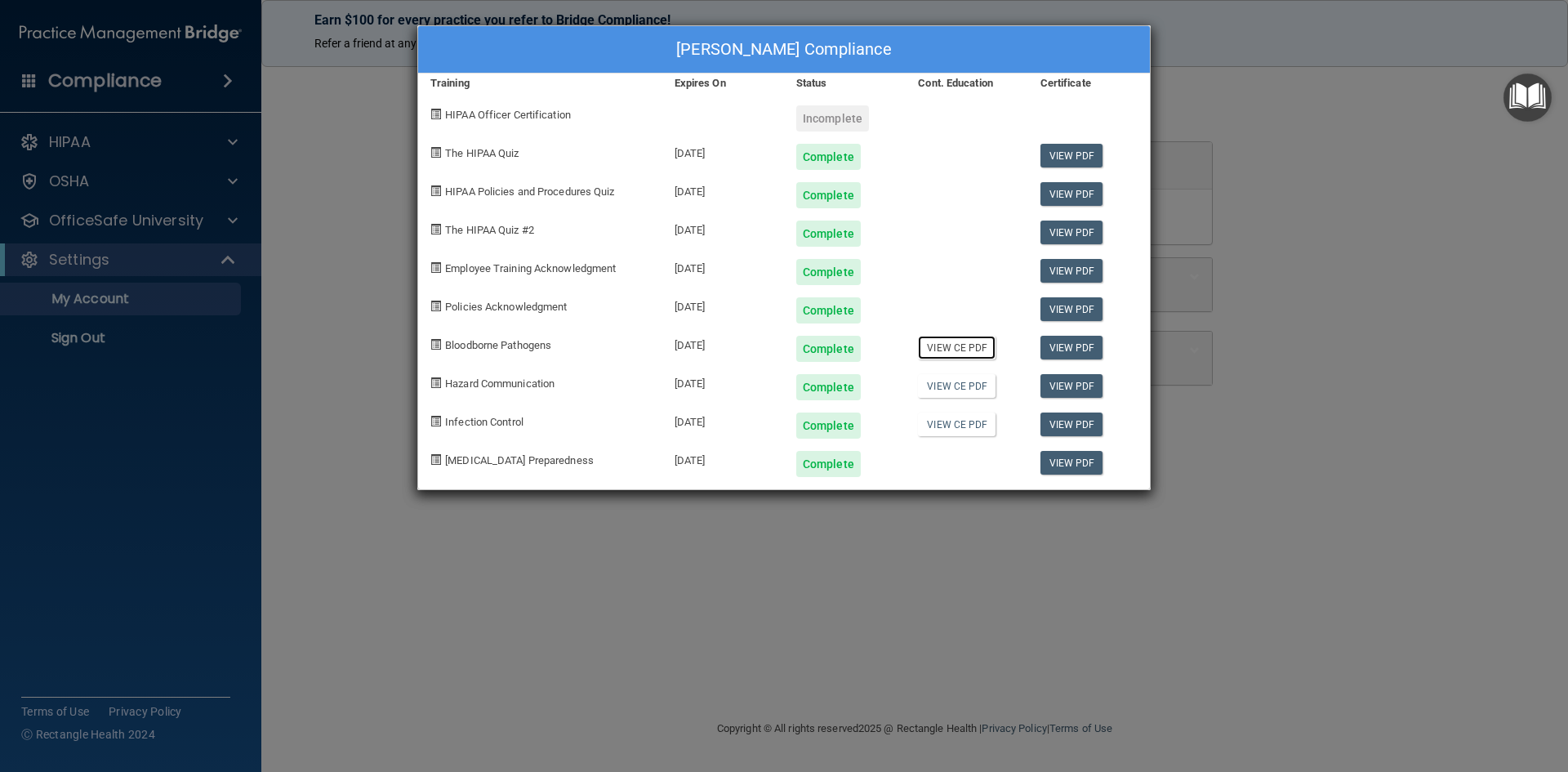
click at [976, 353] on link "View CE PDF" at bounding box center [956, 348] width 77 height 24
click at [963, 381] on link "View CE PDF" at bounding box center [956, 386] width 77 height 24
click at [969, 425] on link "View CE PDF" at bounding box center [956, 424] width 77 height 24
